Goal: Entertainment & Leisure: Browse casually

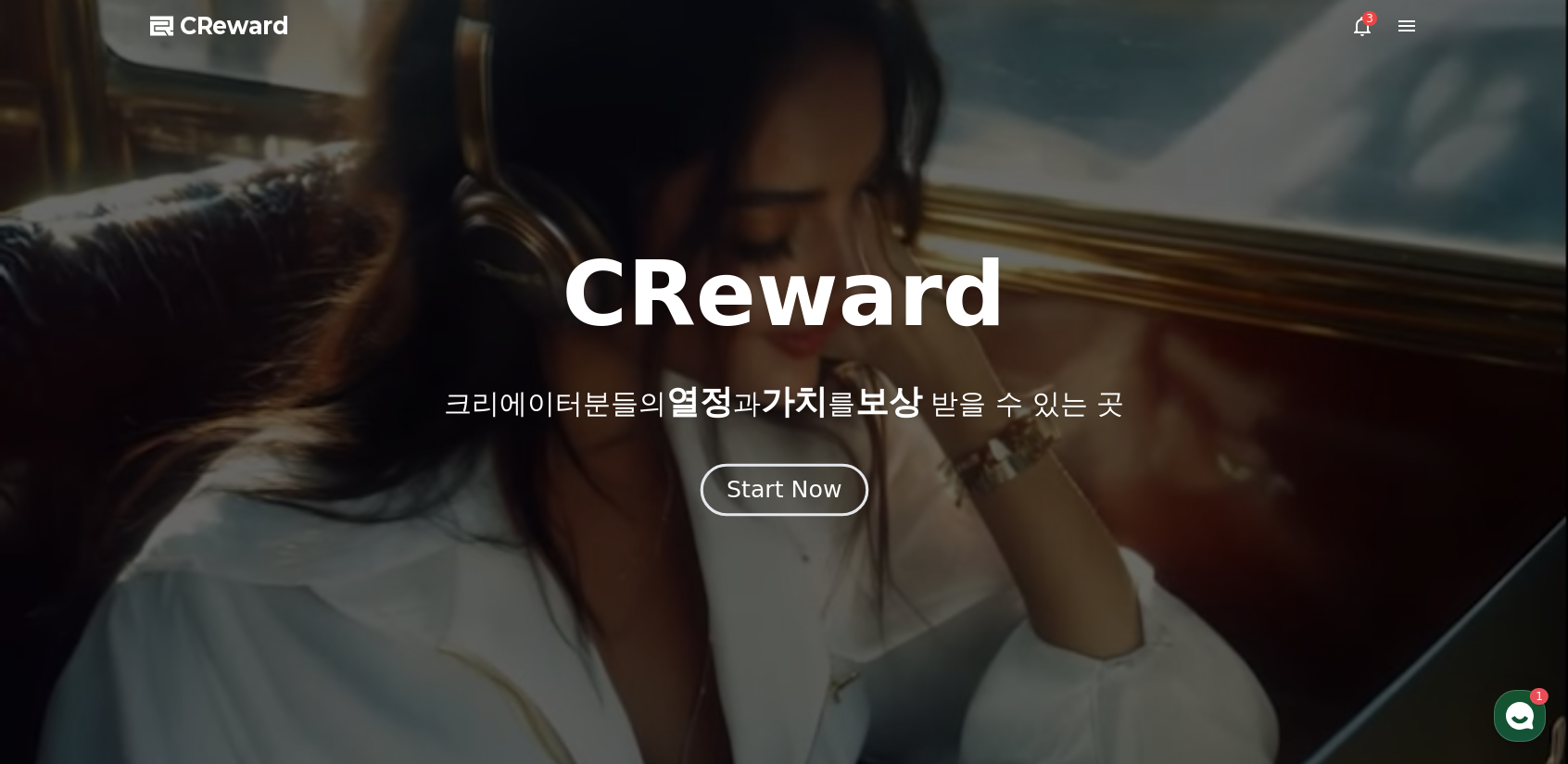
click at [798, 498] on div "Start Now" at bounding box center [784, 490] width 115 height 31
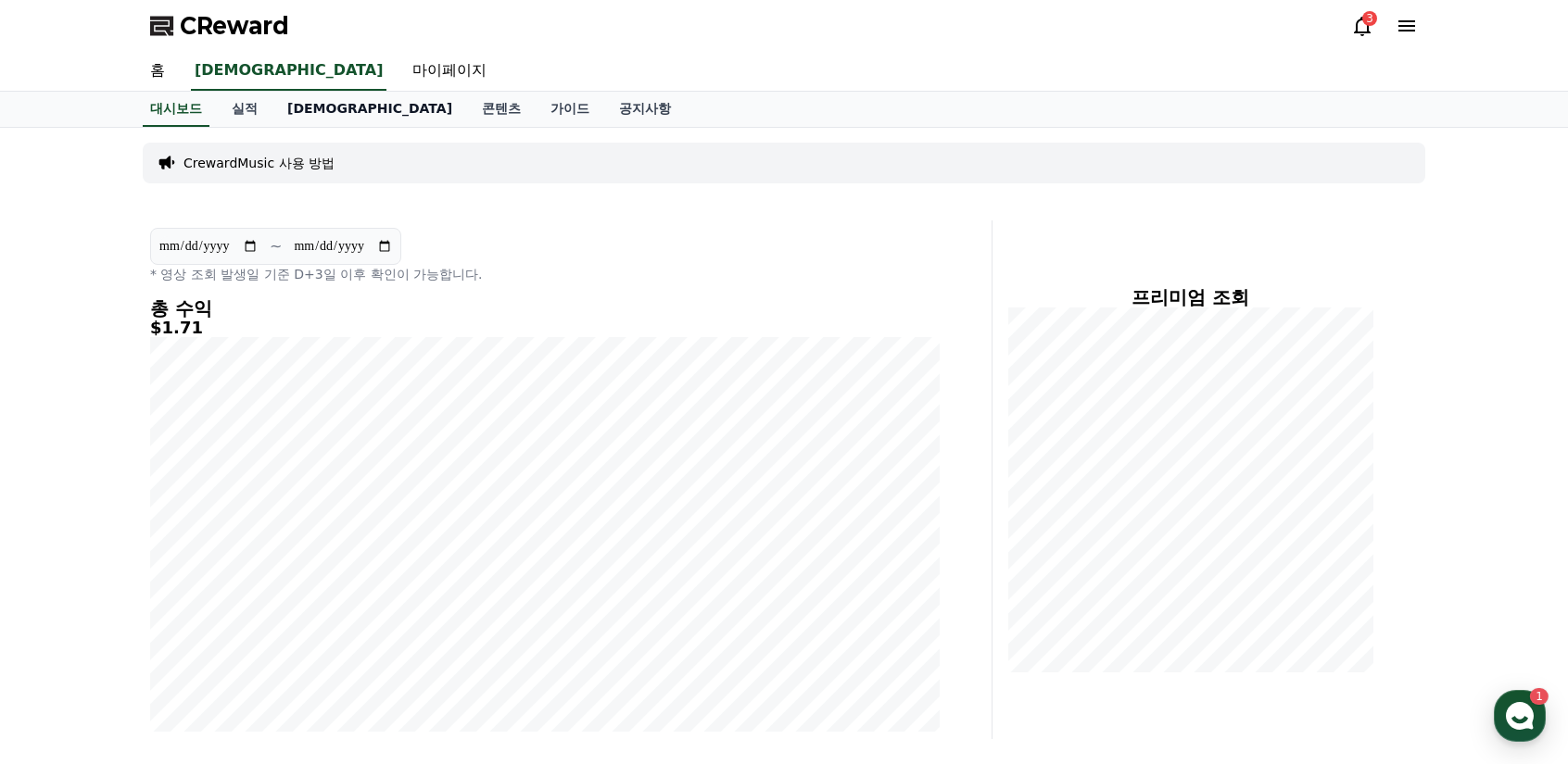
click at [301, 110] on link "[DEMOGRAPHIC_DATA]" at bounding box center [370, 108] width 194 height 35
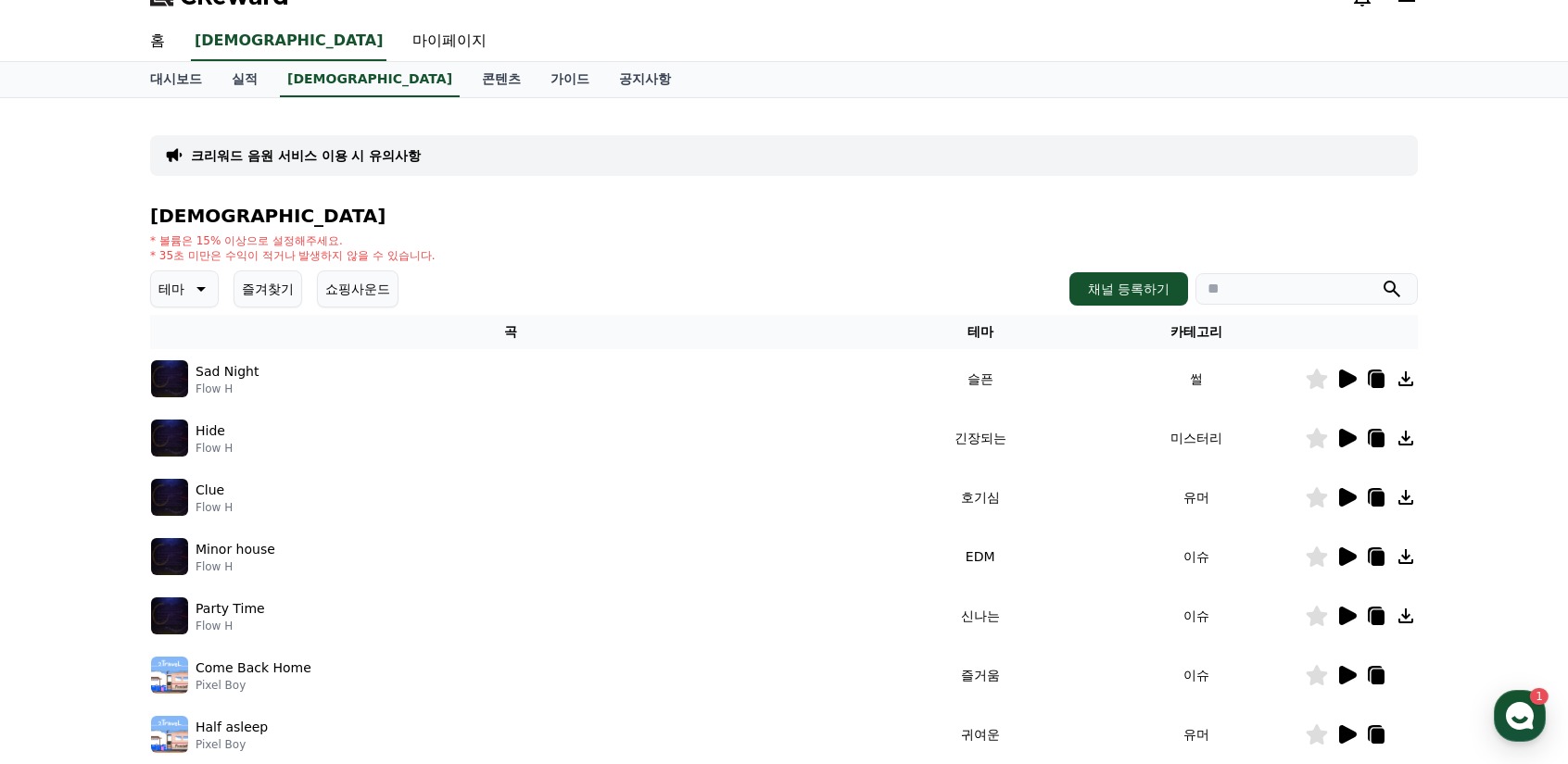
scroll to position [185, 0]
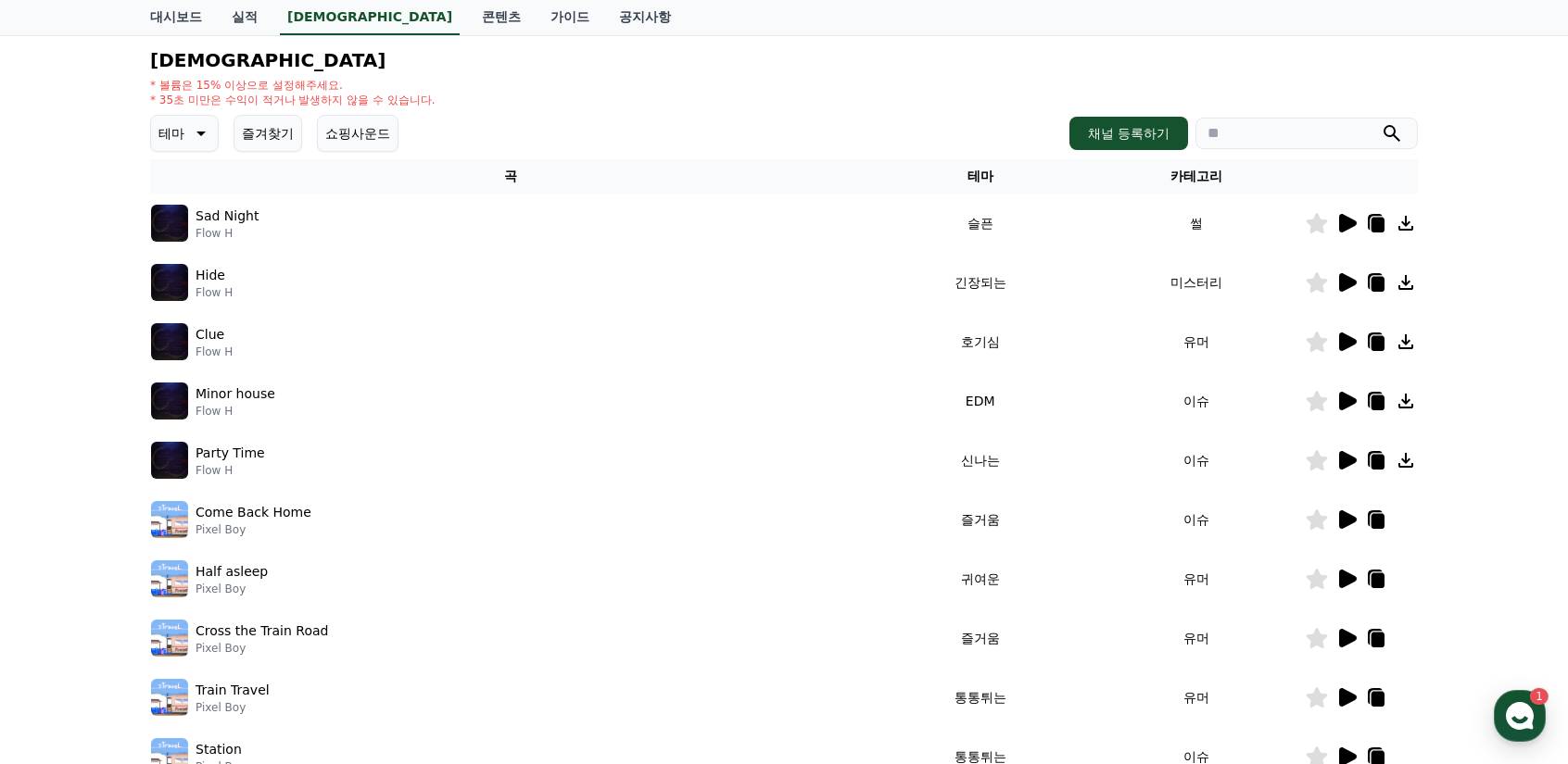
click at [1348, 222] on icon at bounding box center [1347, 224] width 18 height 19
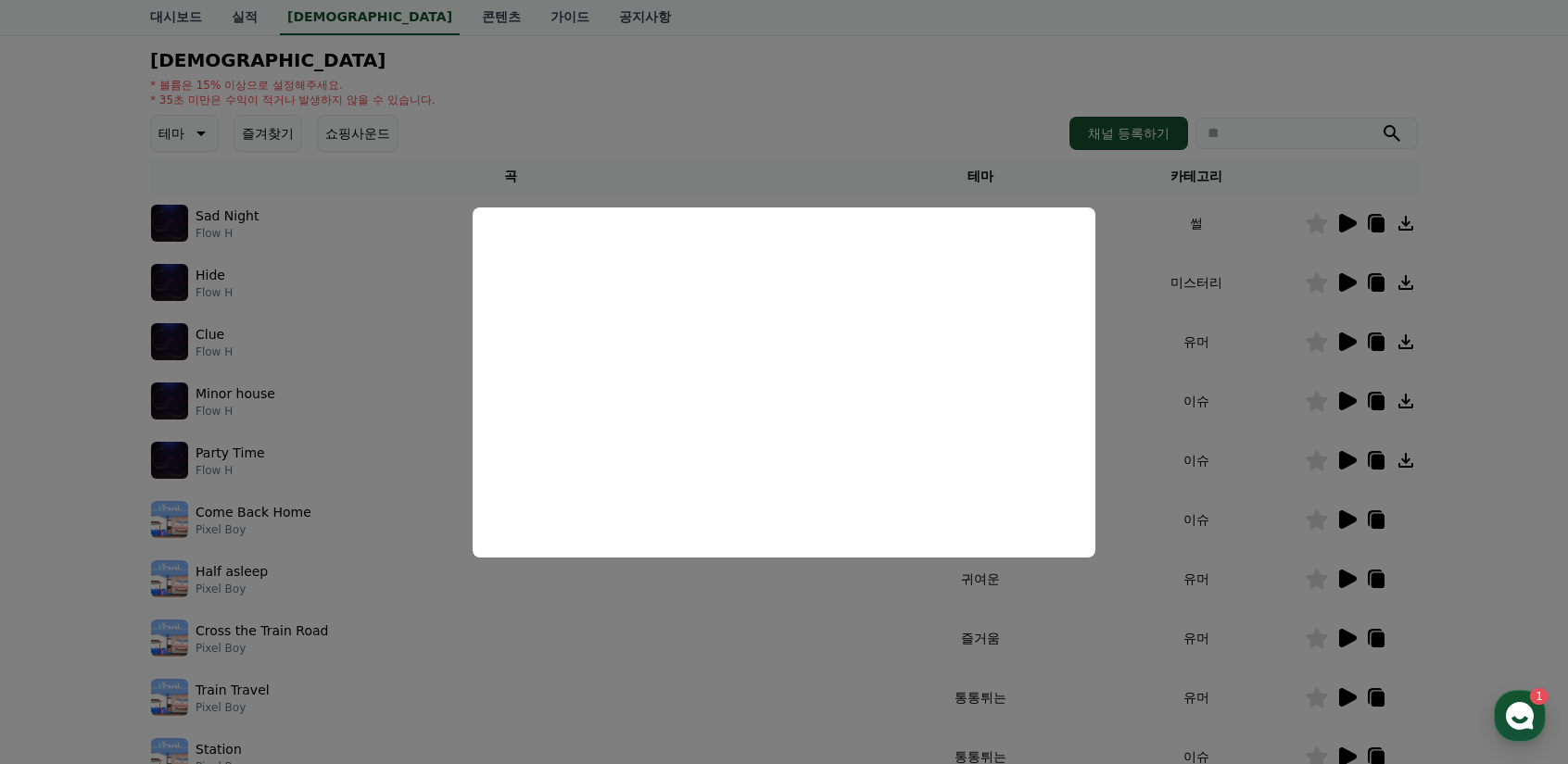
click at [587, 106] on button "close modal" at bounding box center [784, 382] width 1568 height 764
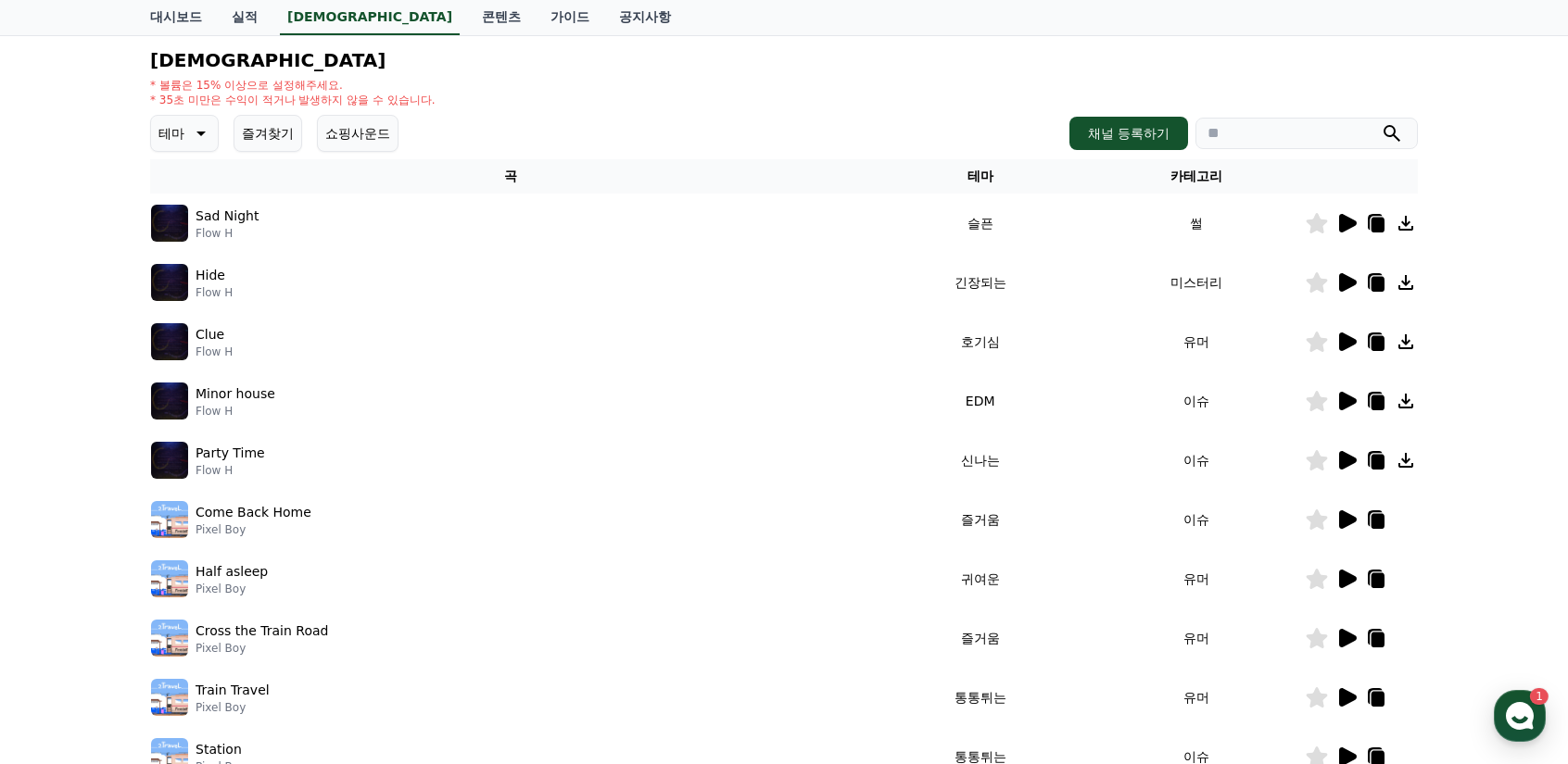
click at [1375, 222] on icon at bounding box center [1378, 225] width 13 height 15
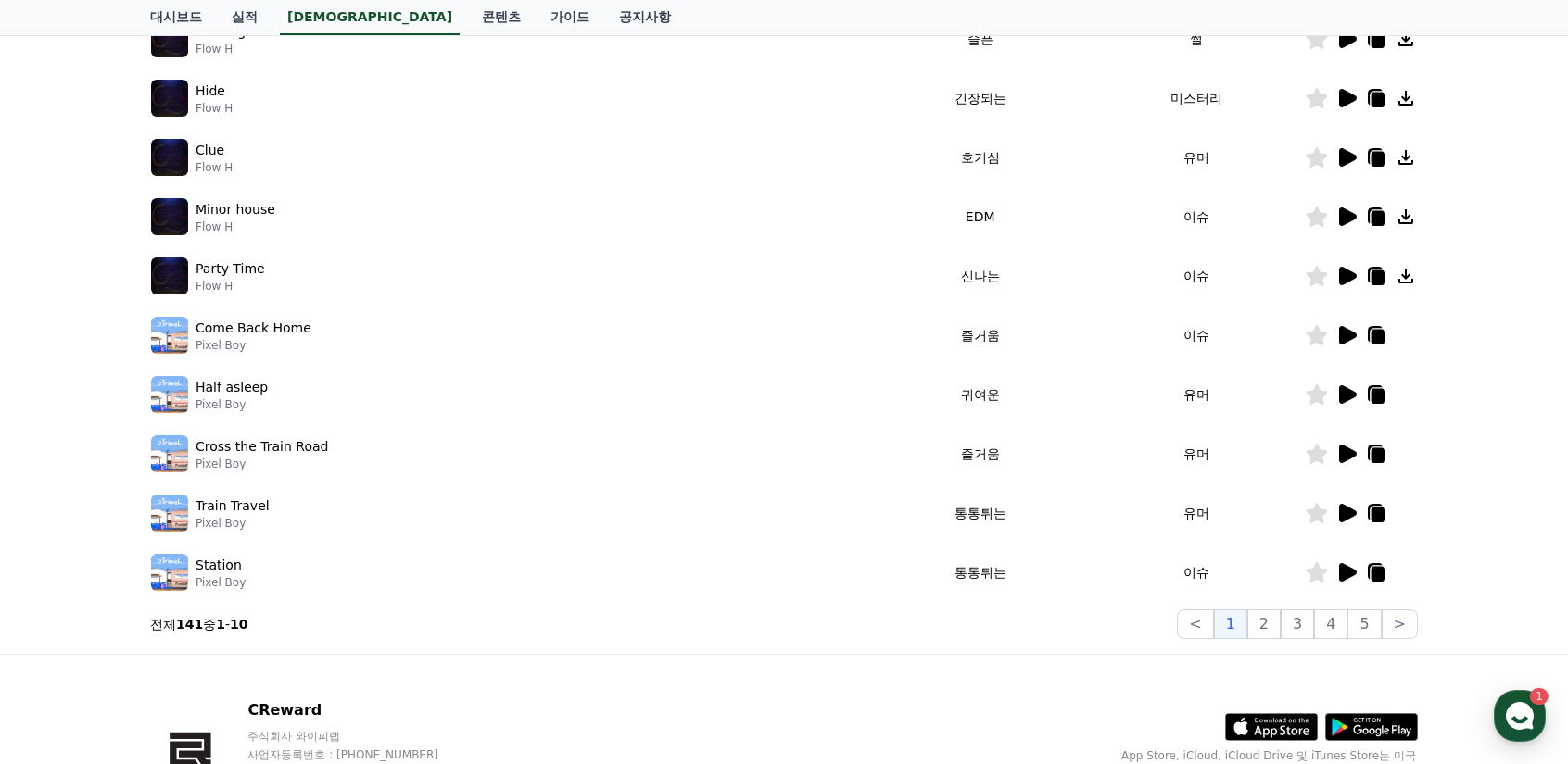
scroll to position [371, 0]
click at [1281, 623] on button "2" at bounding box center [1297, 623] width 33 height 29
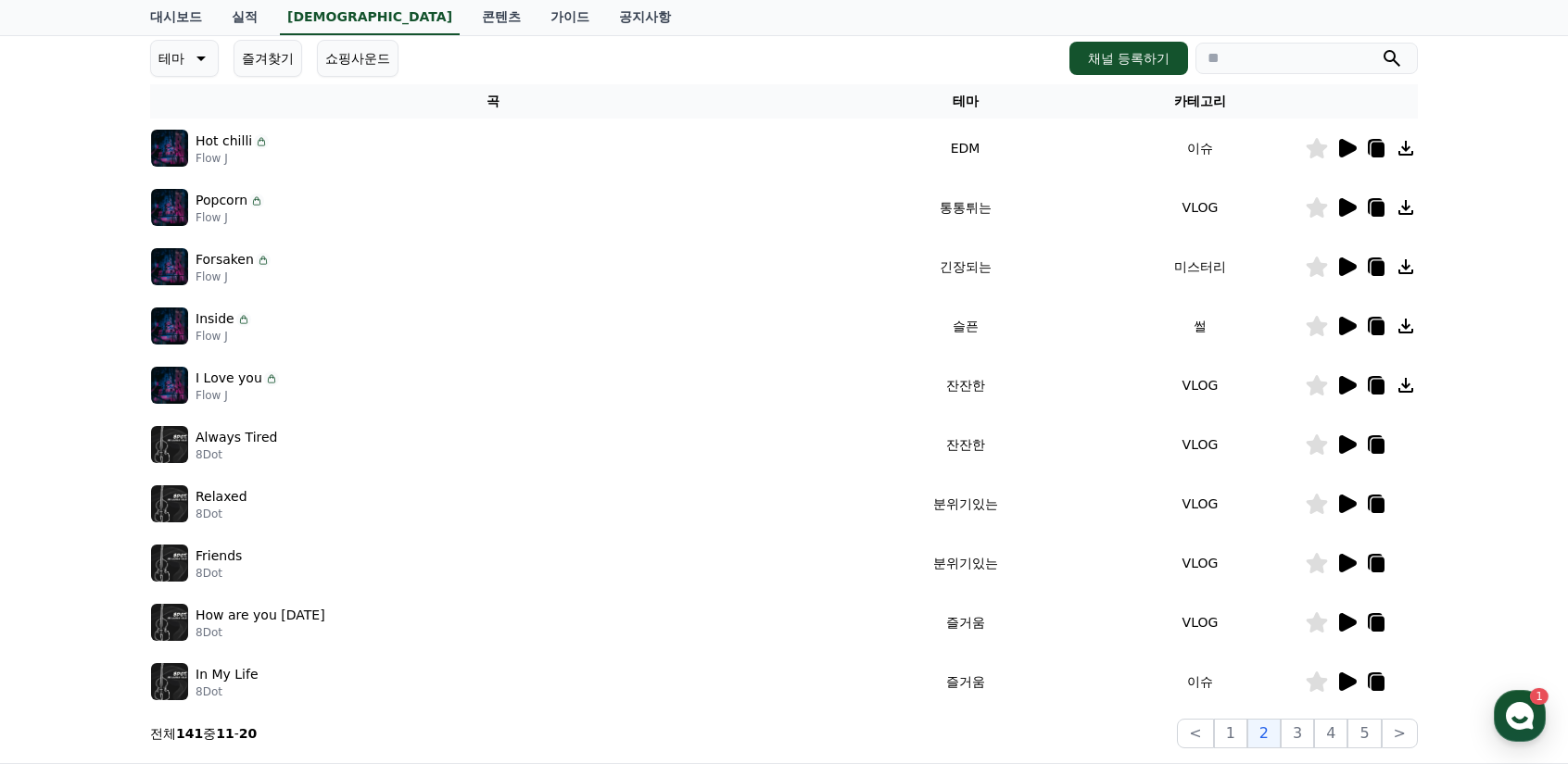
scroll to position [278, 0]
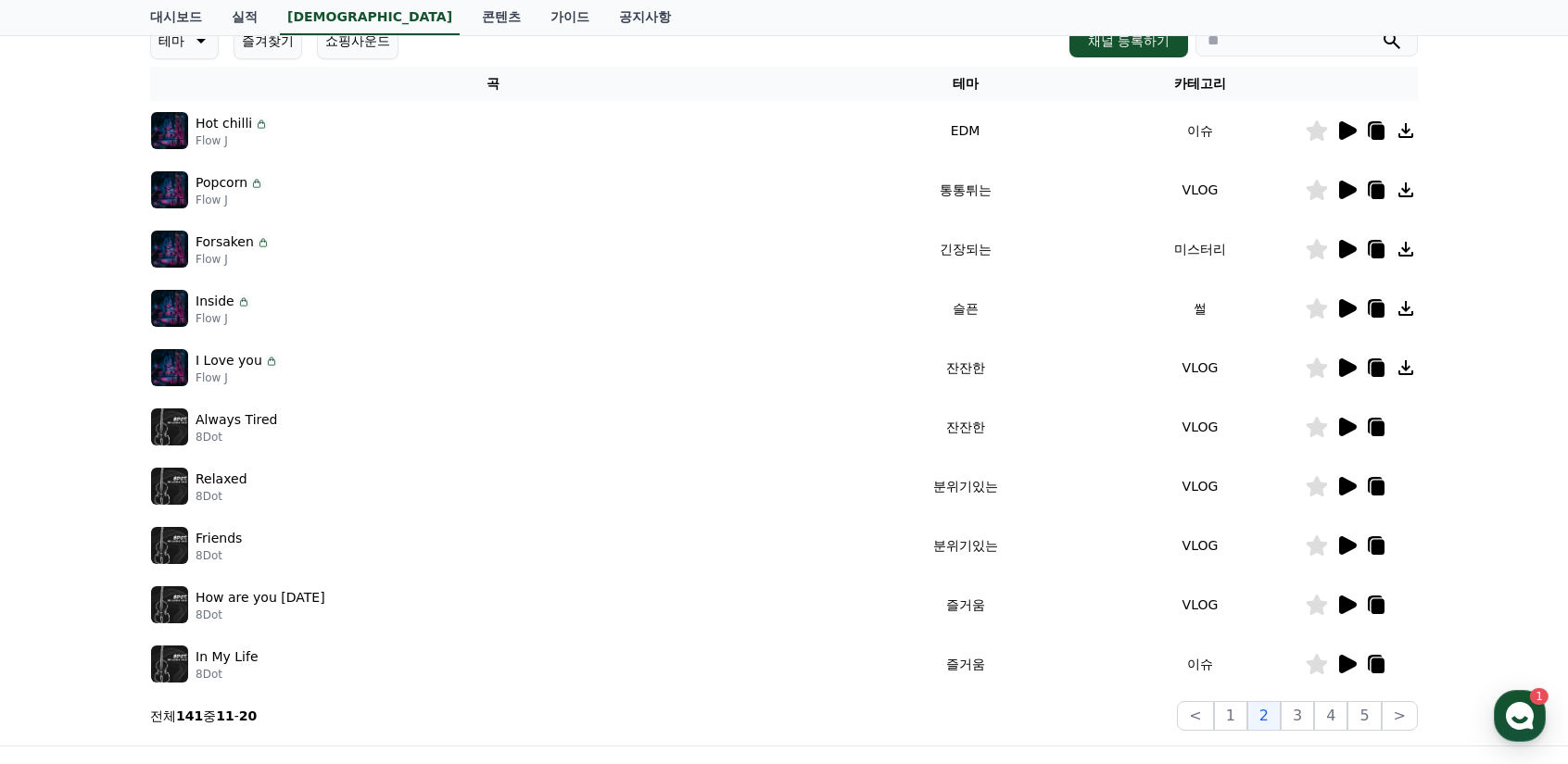
click at [1340, 366] on icon at bounding box center [1347, 368] width 18 height 19
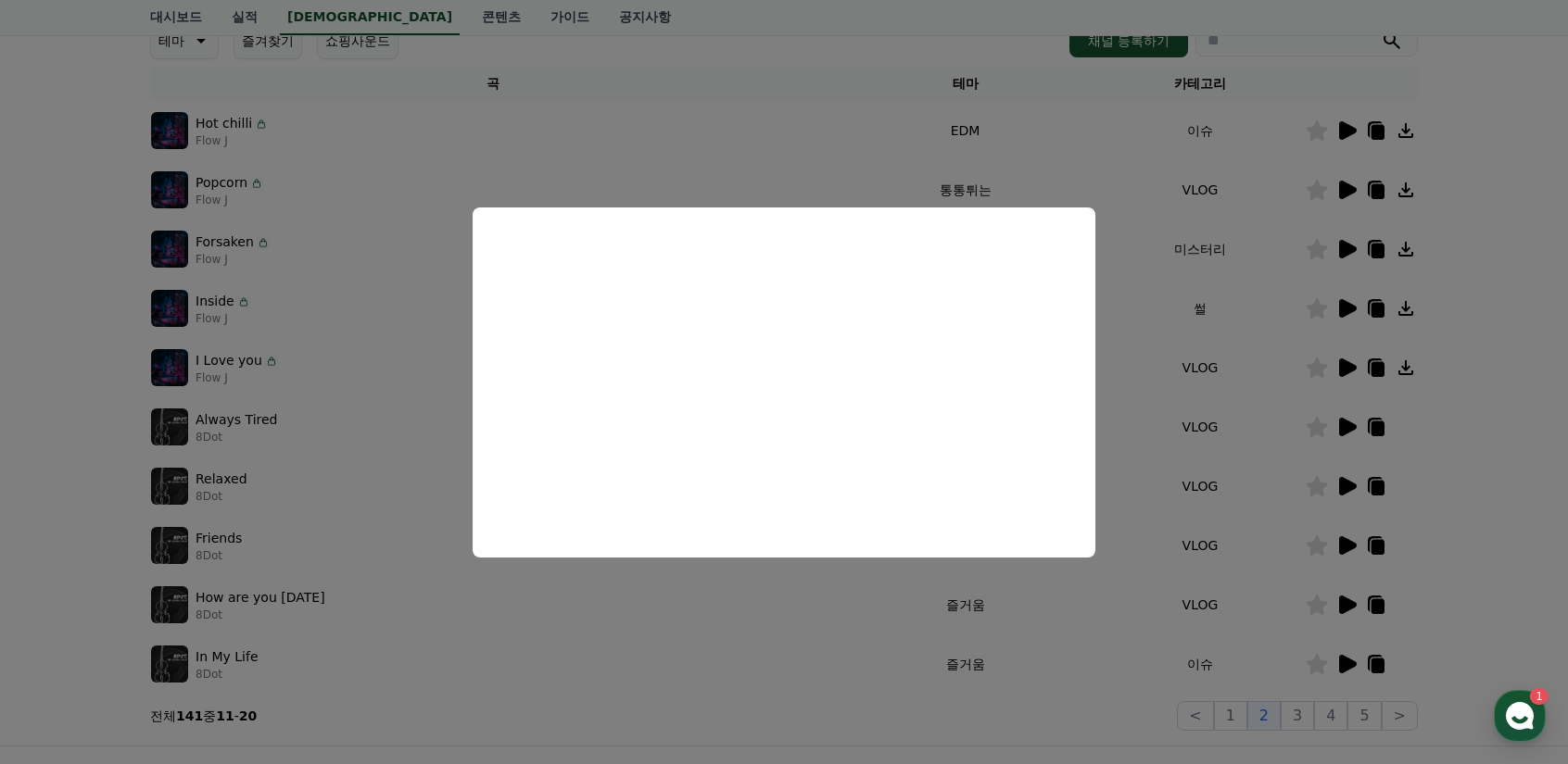
click at [760, 576] on button "close modal" at bounding box center [784, 382] width 1568 height 764
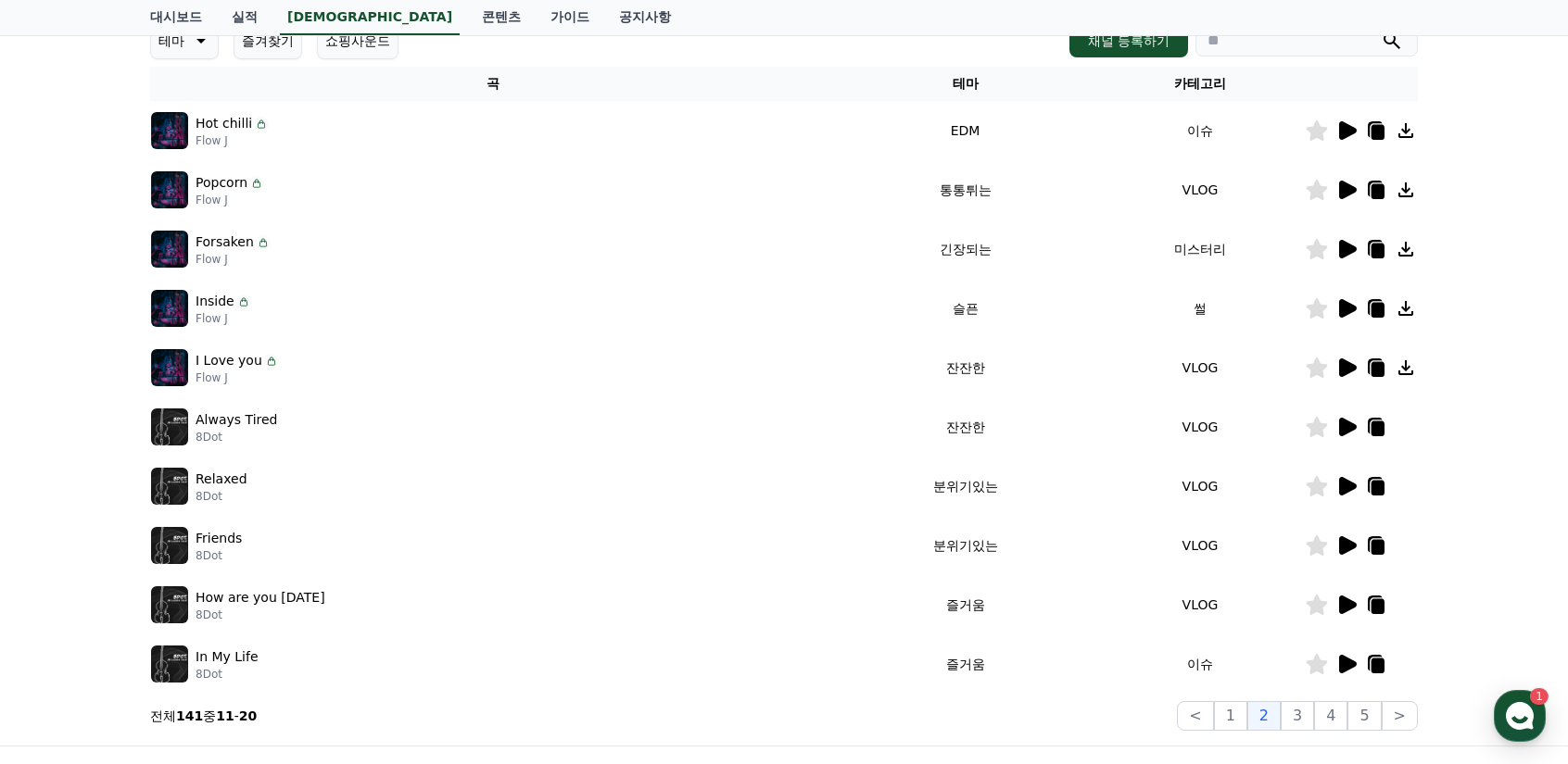
click at [1343, 425] on icon at bounding box center [1347, 427] width 18 height 19
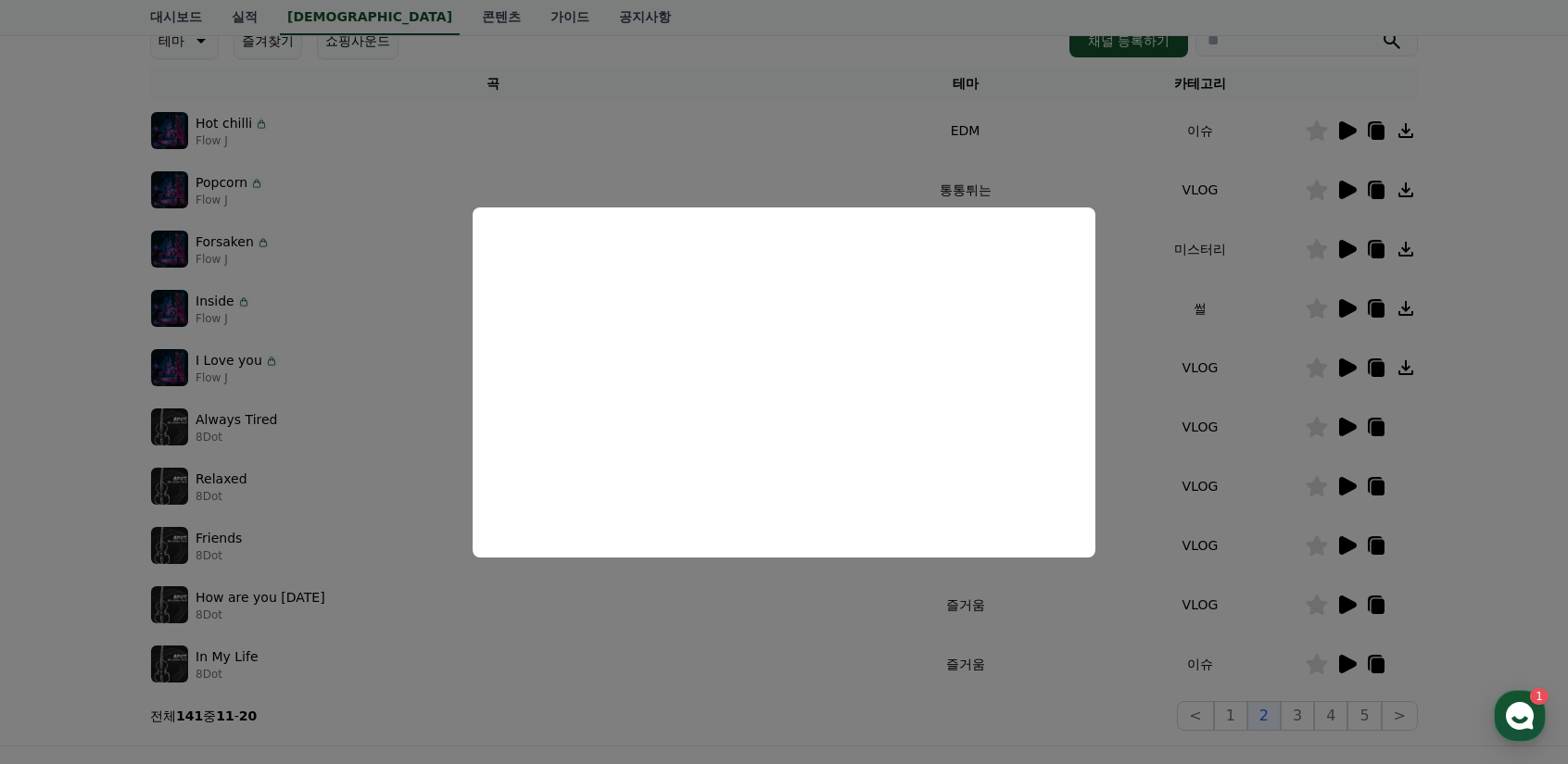
click at [262, 430] on button "close modal" at bounding box center [784, 382] width 1568 height 764
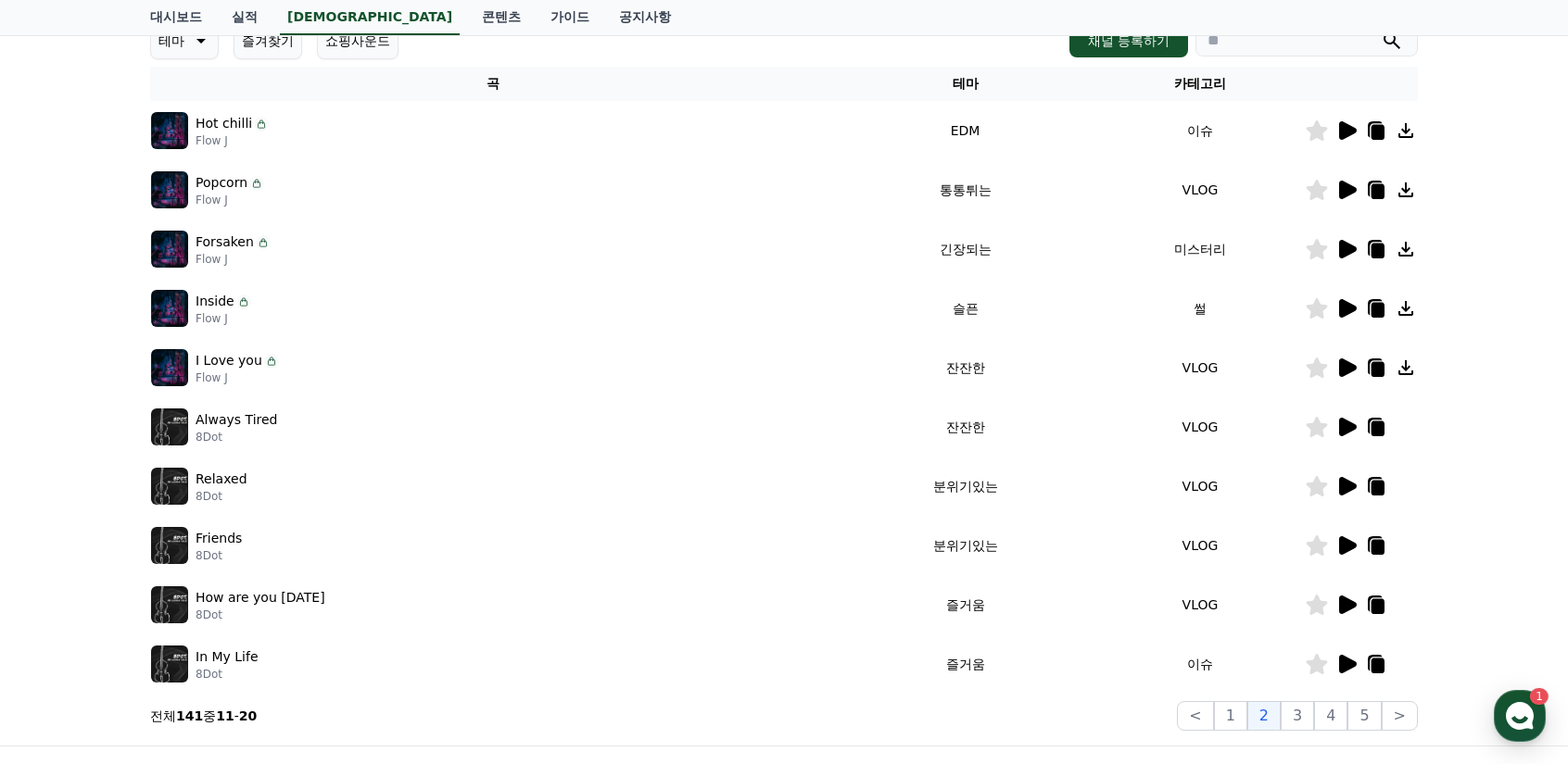
click at [1373, 426] on icon at bounding box center [1378, 429] width 13 height 15
click at [81, 510] on div "크리워드 음원 서비스 이용 시 유의사항 음원 * 볼륨은 15% 이상으로 설정해주세요. * 35초 미만은 수익이 적거나 발생하지 않을 수 있습니…" at bounding box center [784, 298] width 1568 height 896
click at [1347, 712] on button "3" at bounding box center [1363, 716] width 33 height 29
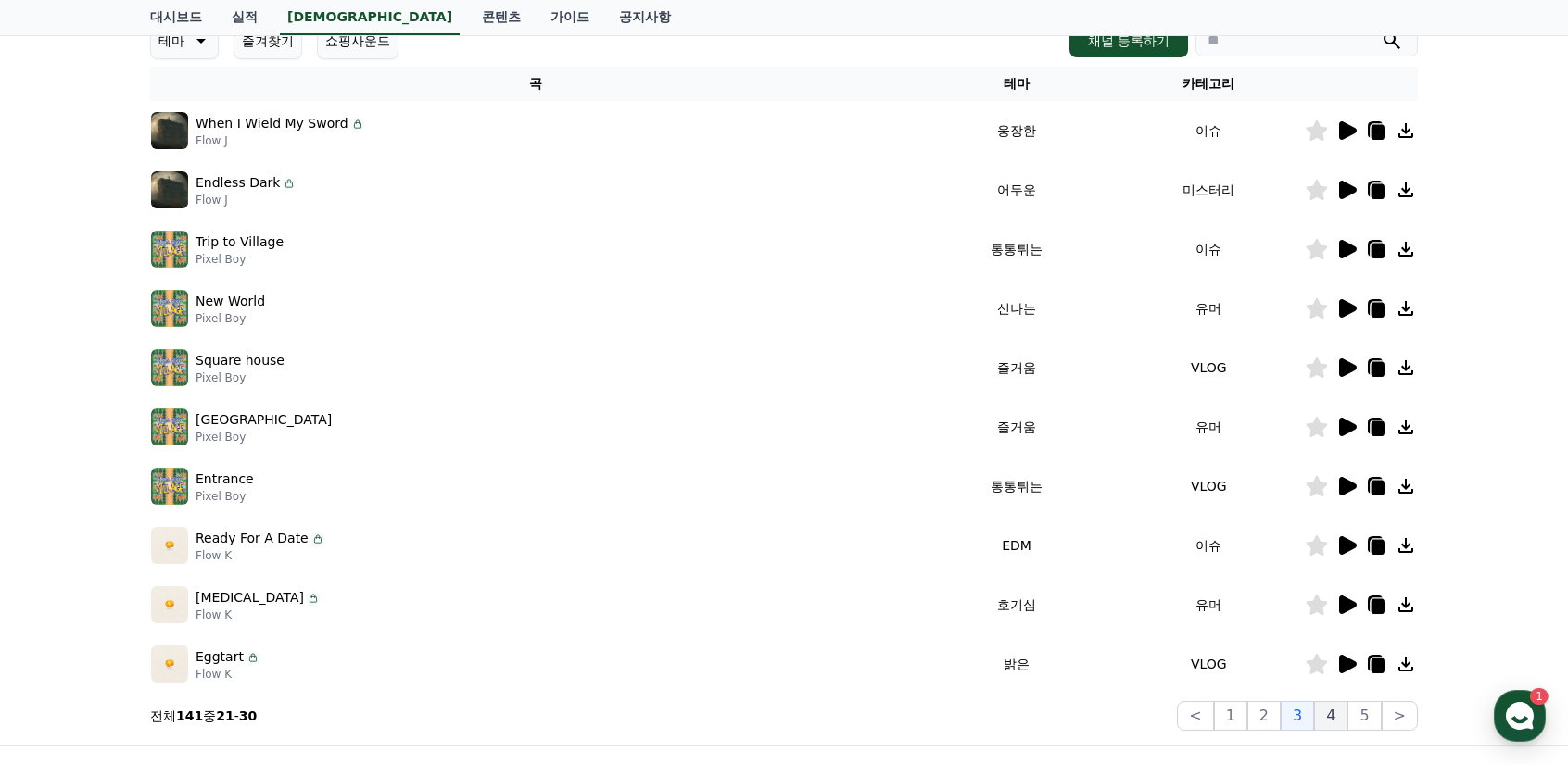
click at [1339, 714] on button "4" at bounding box center [1330, 716] width 33 height 29
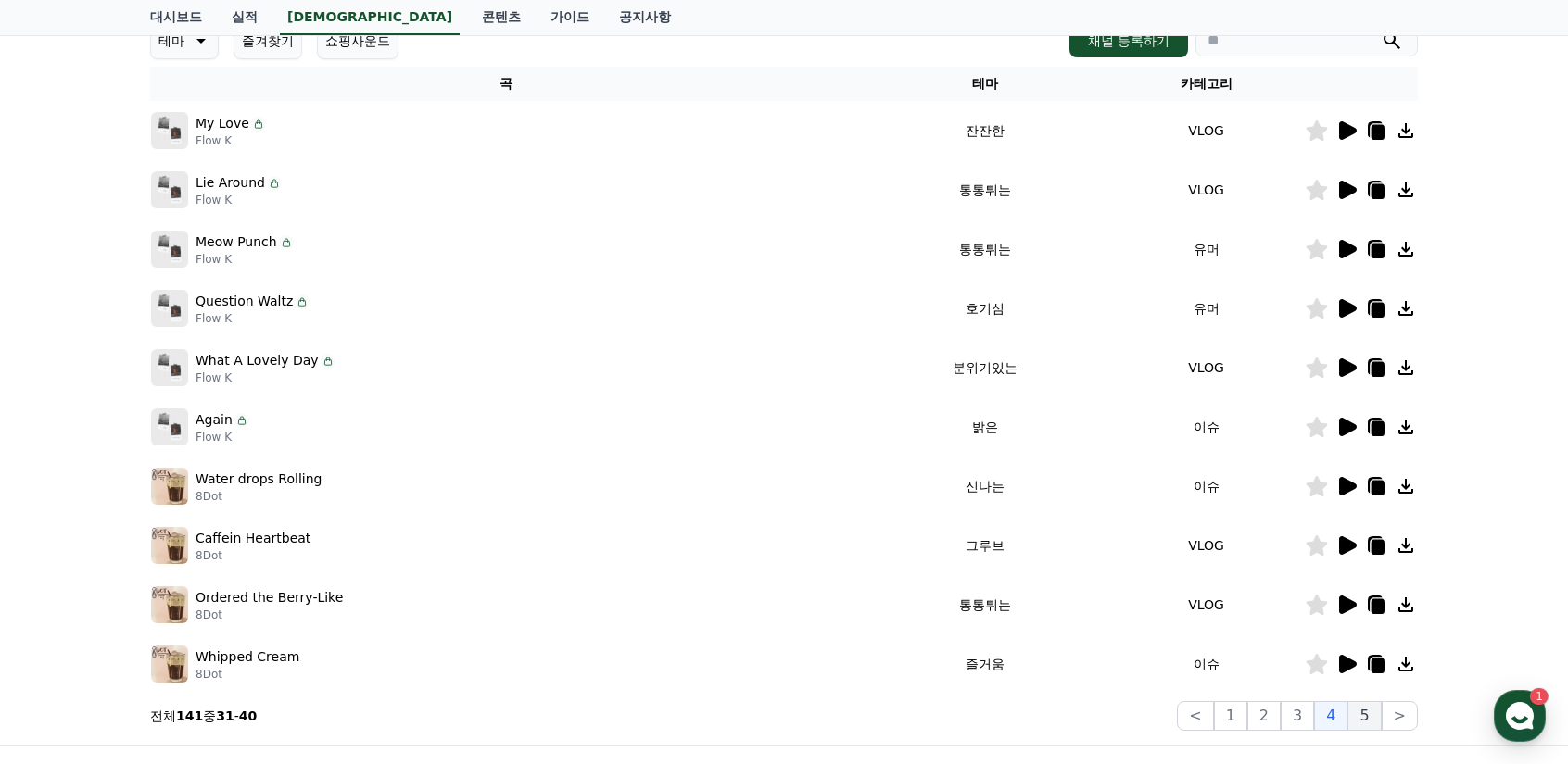
click at [1363, 712] on button "5" at bounding box center [1363, 716] width 33 height 29
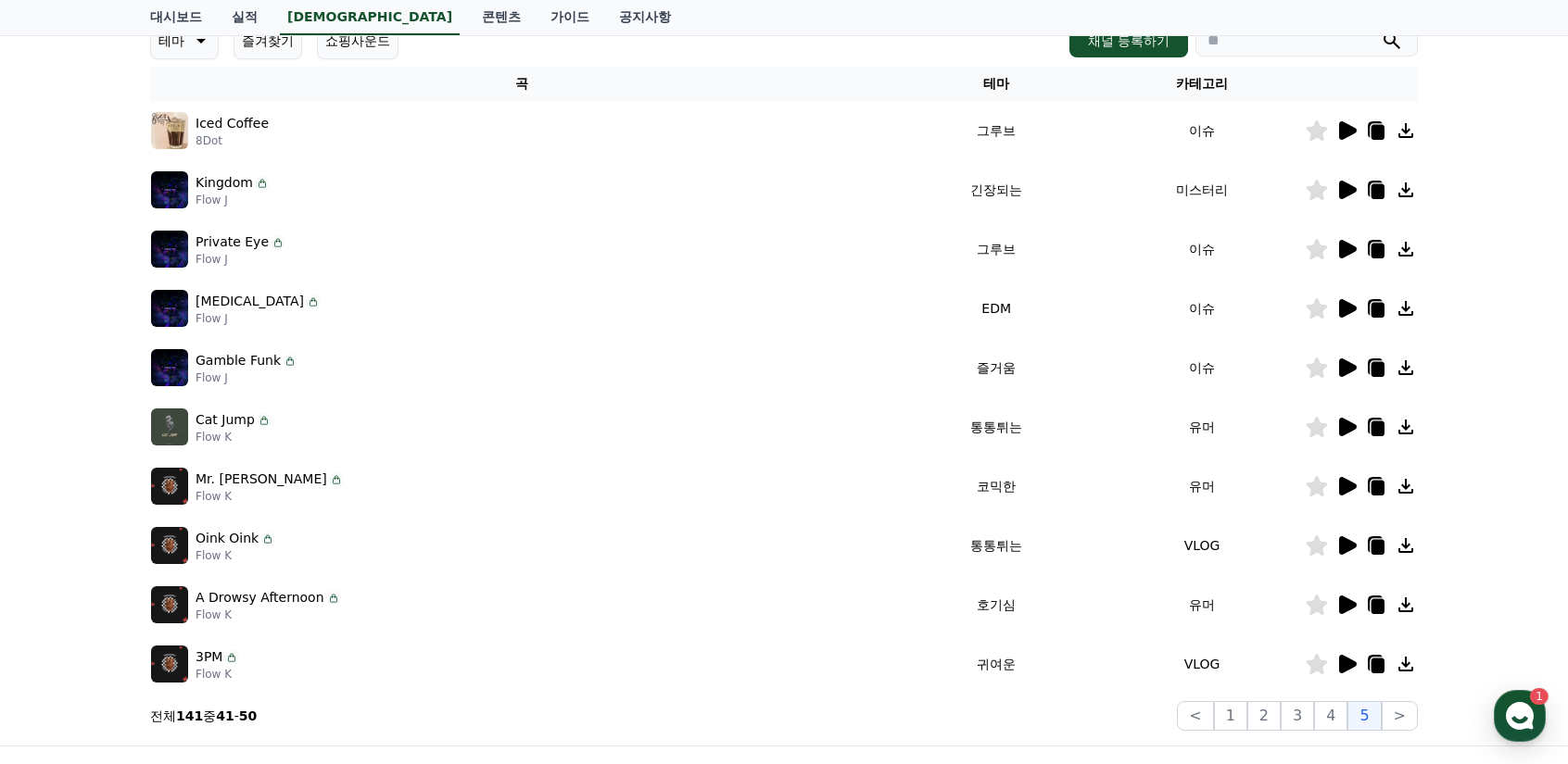
click at [1349, 190] on icon at bounding box center [1347, 191] width 18 height 19
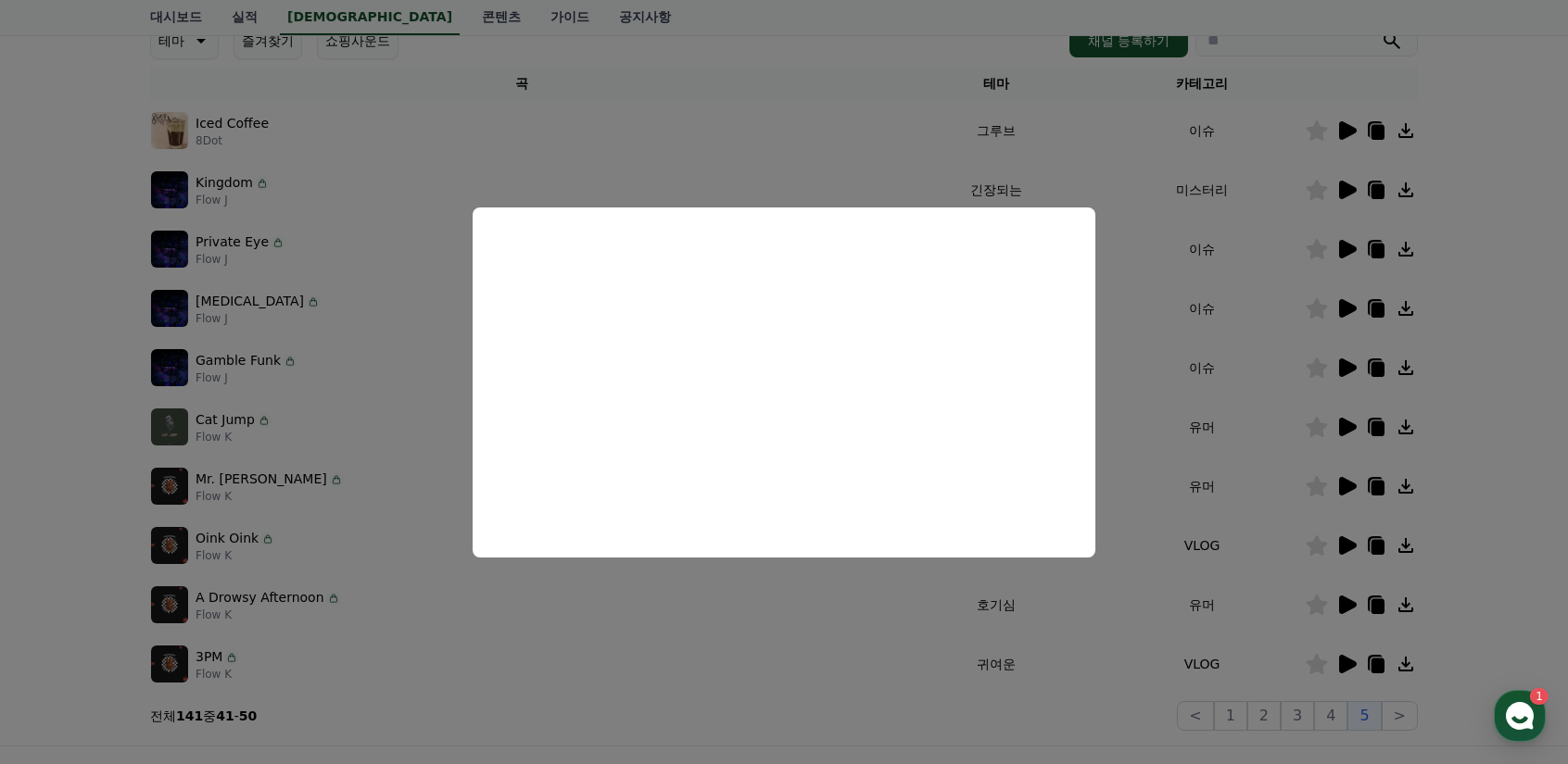
click at [403, 331] on button "close modal" at bounding box center [784, 382] width 1568 height 764
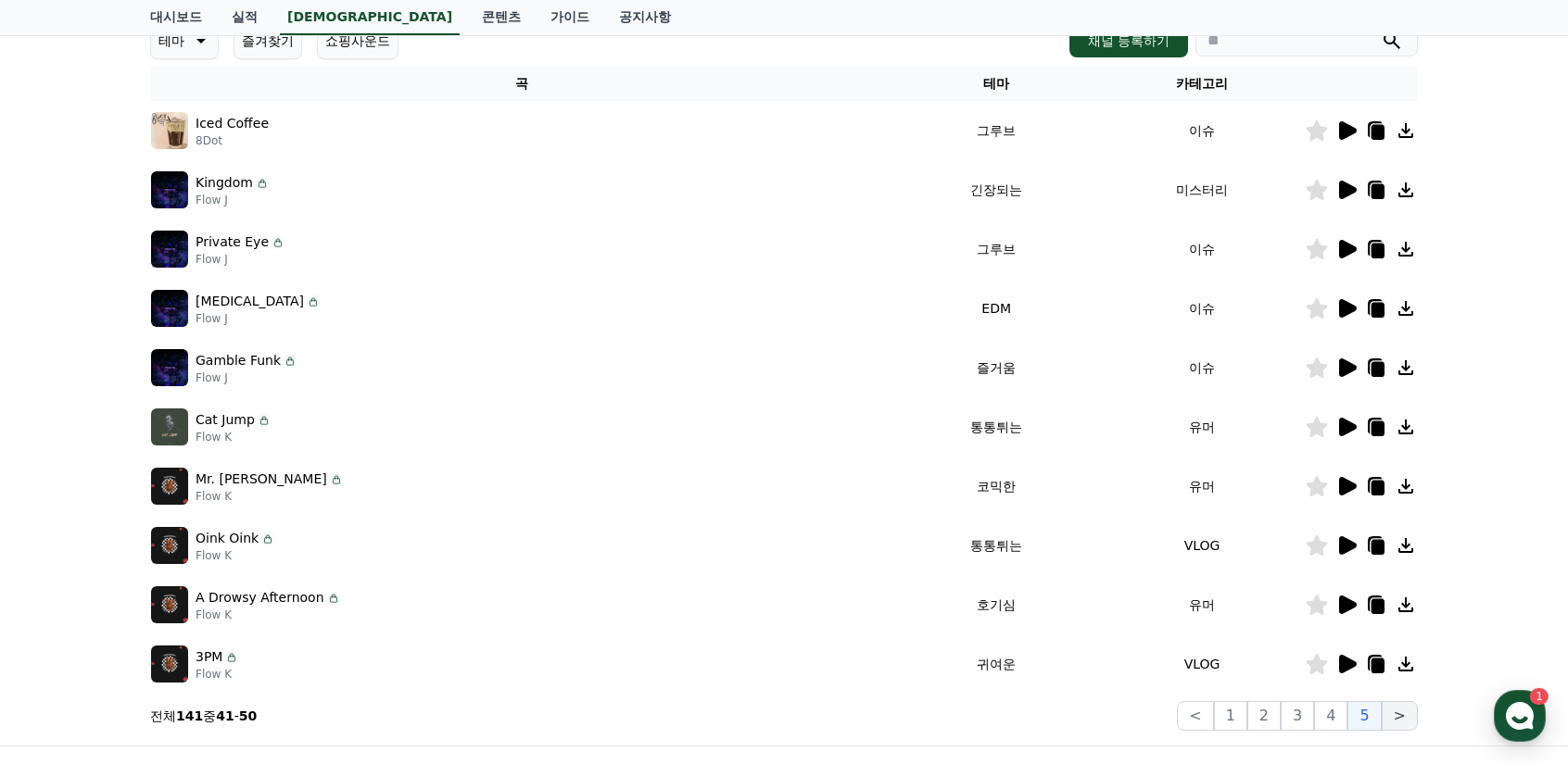
click at [1401, 716] on button ">" at bounding box center [1400, 716] width 36 height 29
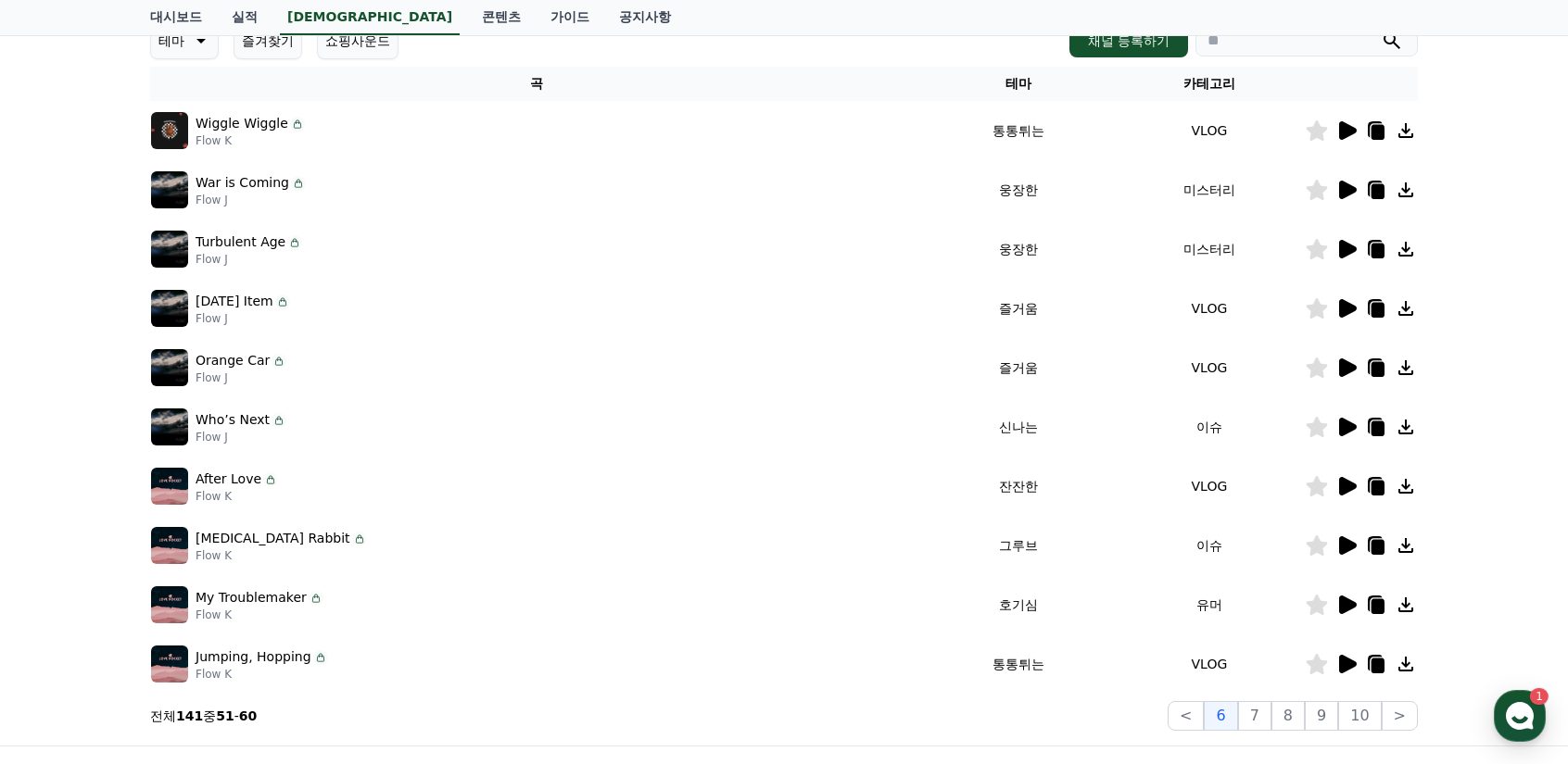
click at [1348, 483] on icon at bounding box center [1347, 487] width 18 height 19
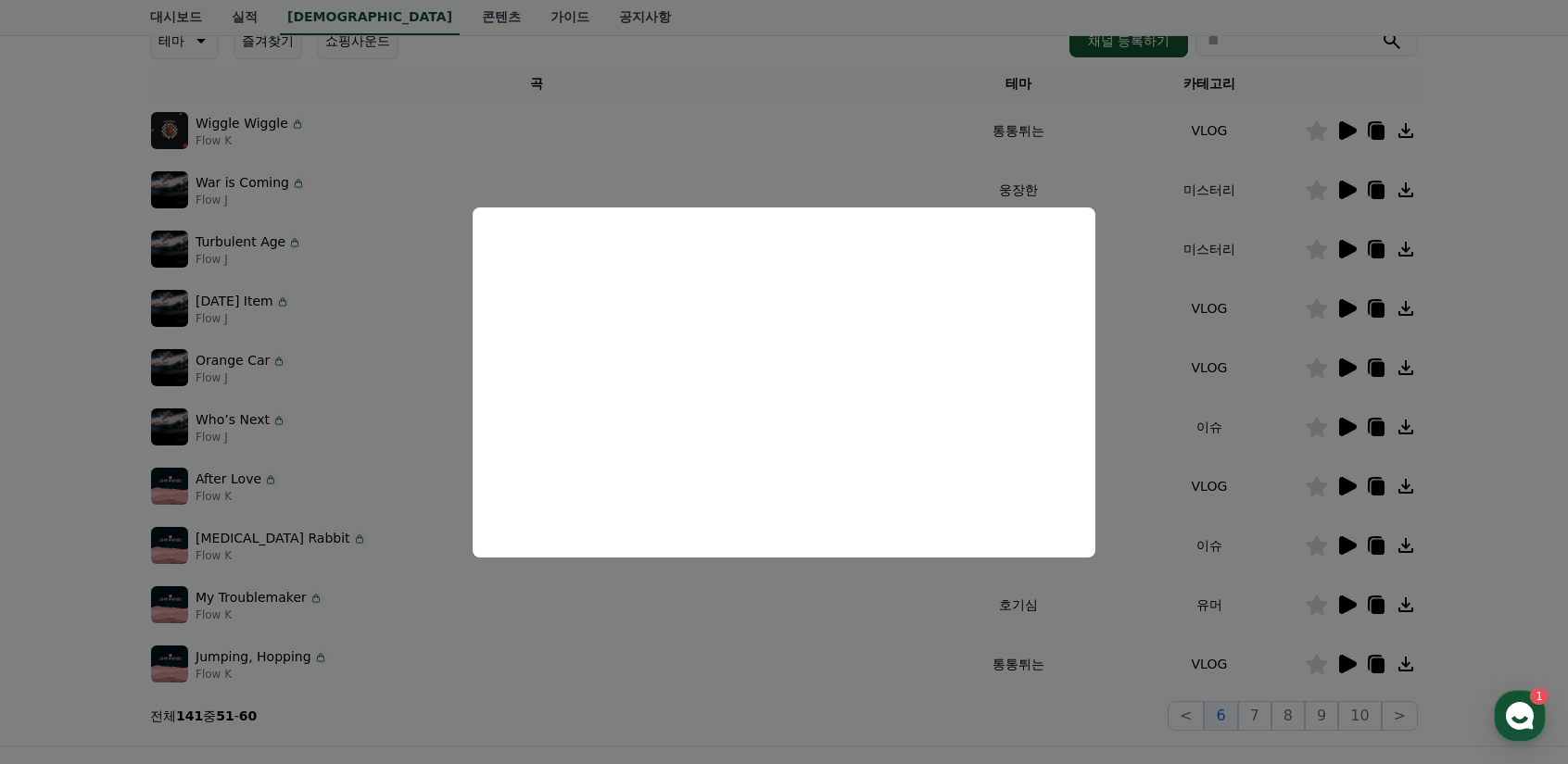
click at [592, 623] on button "close modal" at bounding box center [784, 382] width 1568 height 764
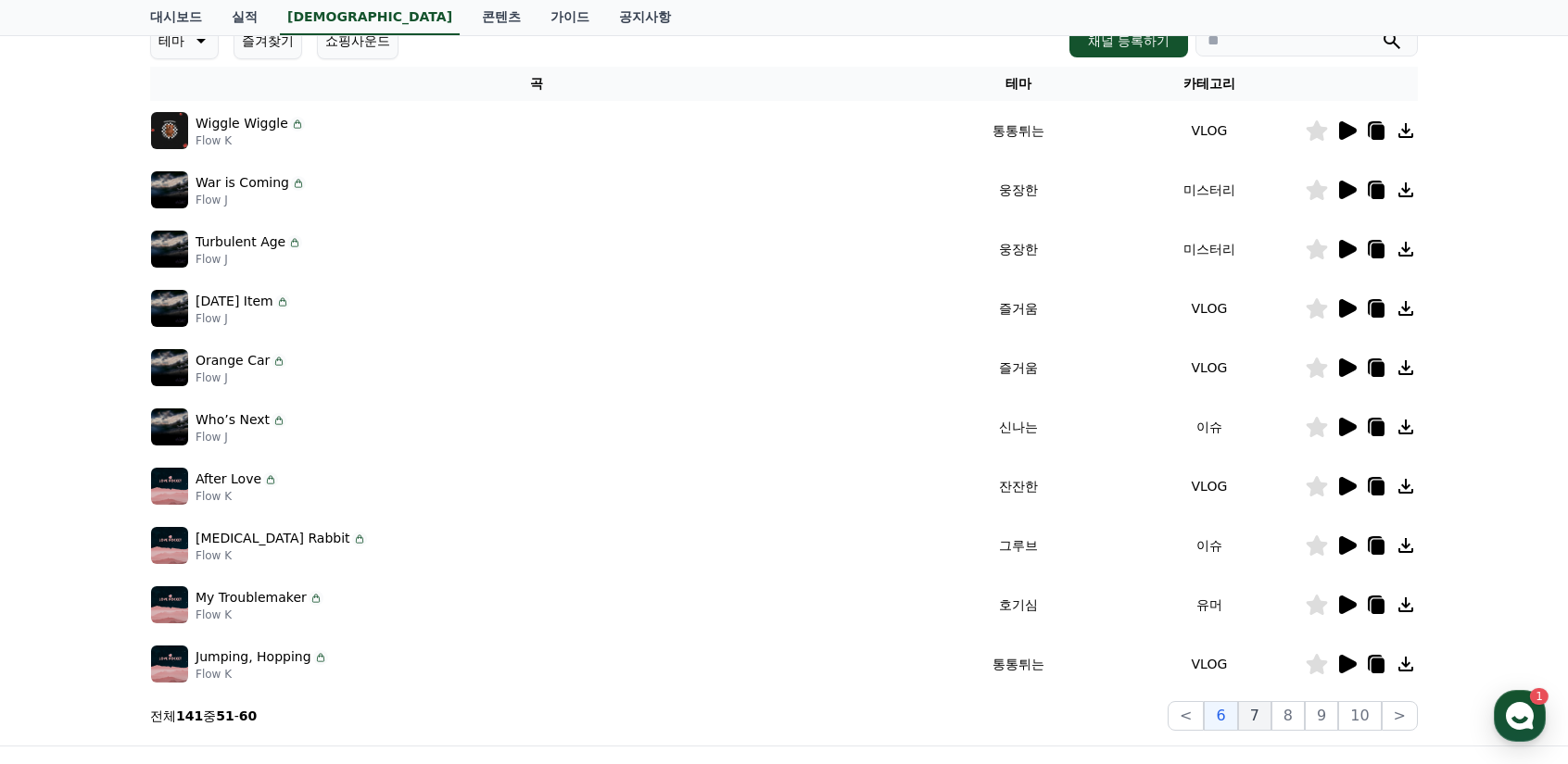
click at [1272, 718] on button "7" at bounding box center [1288, 716] width 33 height 29
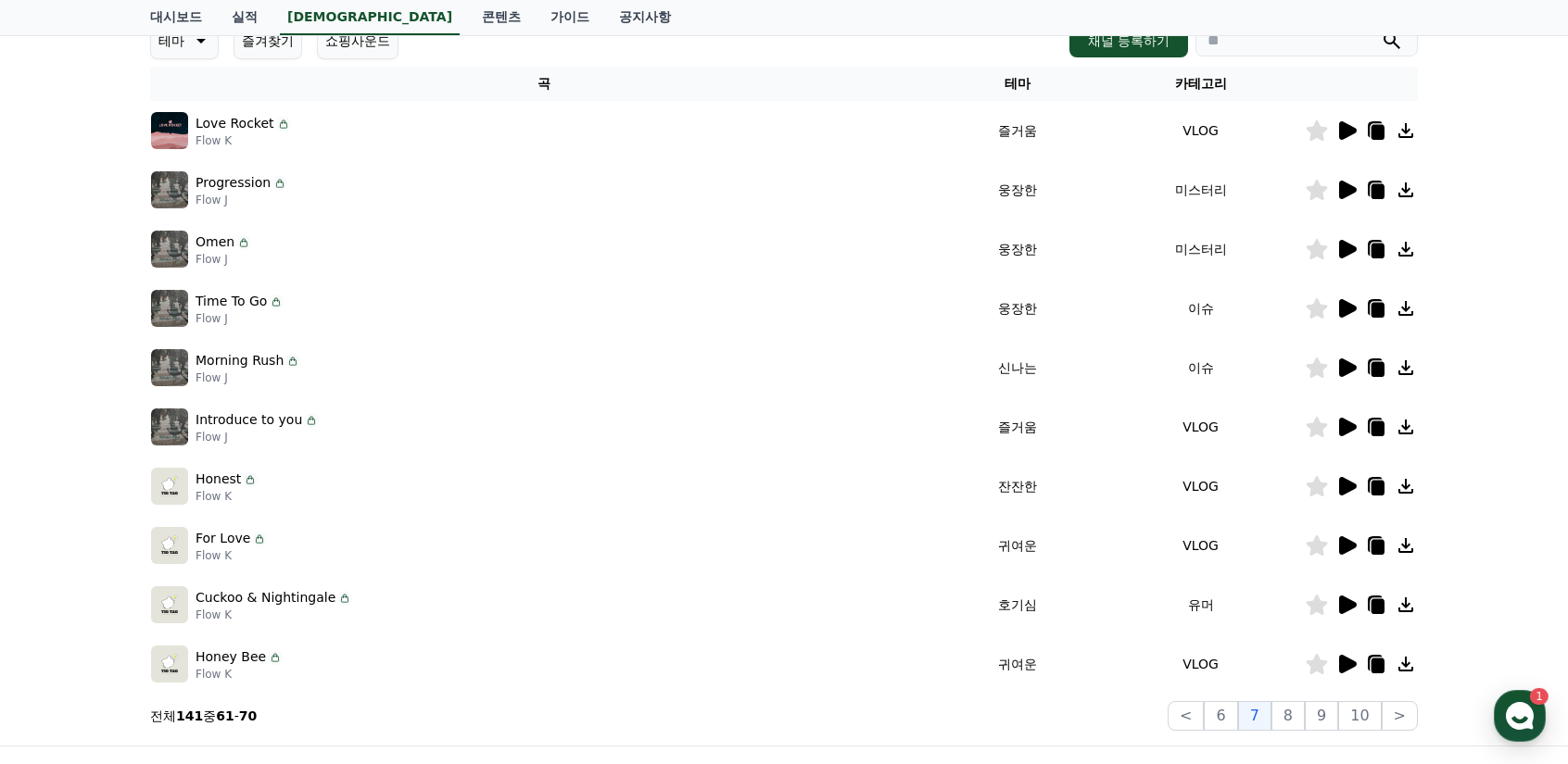
click at [1344, 483] on icon at bounding box center [1347, 487] width 18 height 19
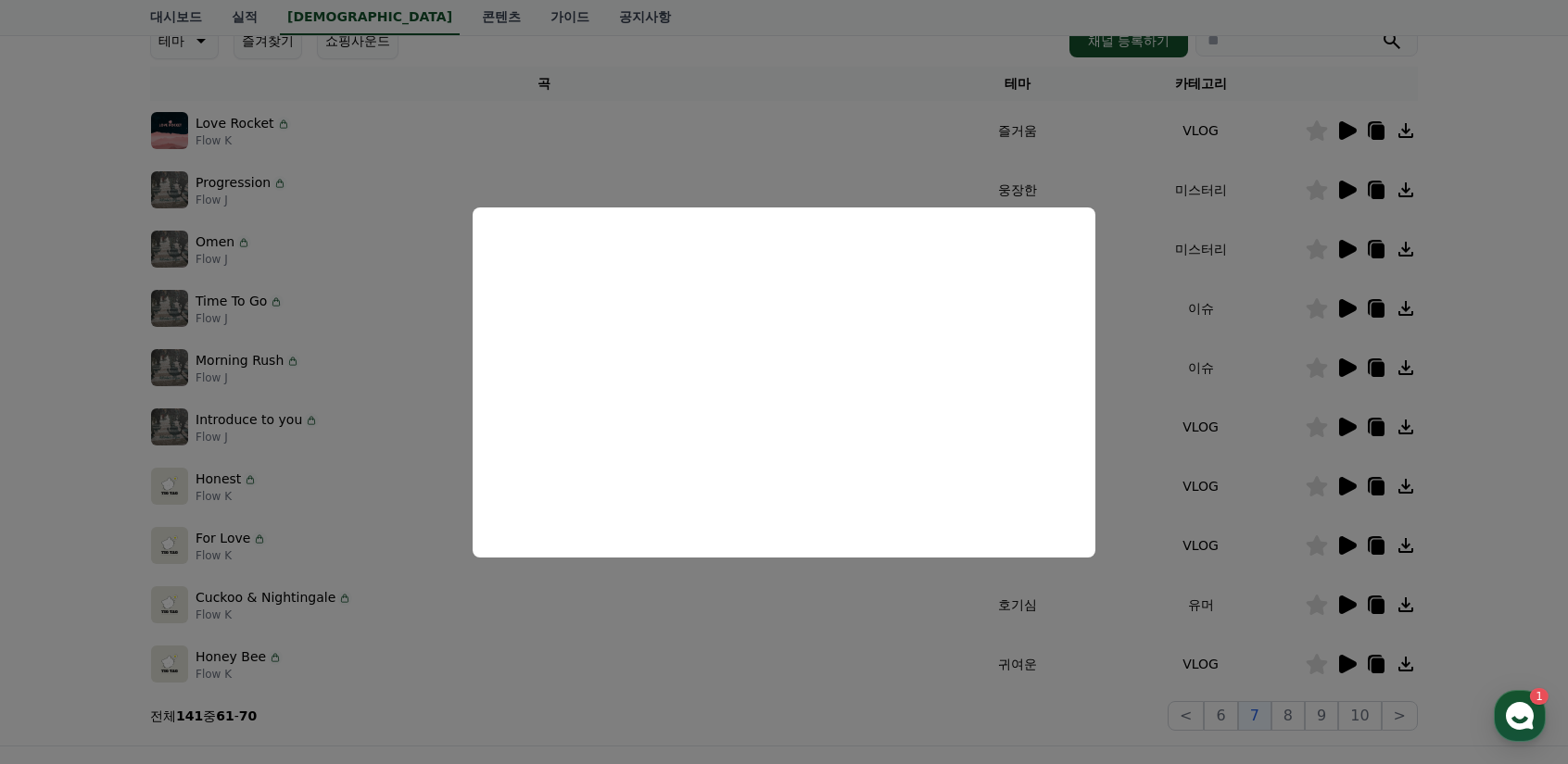
click at [78, 556] on button "close modal" at bounding box center [784, 382] width 1568 height 764
